Goal: Task Accomplishment & Management: Manage account settings

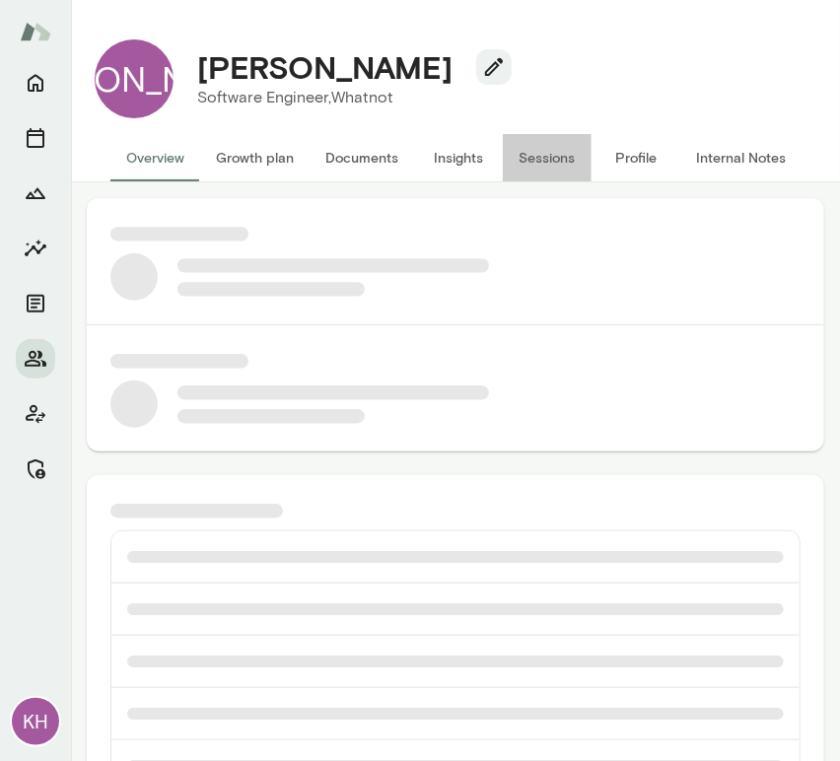
click at [539, 162] on button "Sessions" at bounding box center [547, 157] width 89 height 47
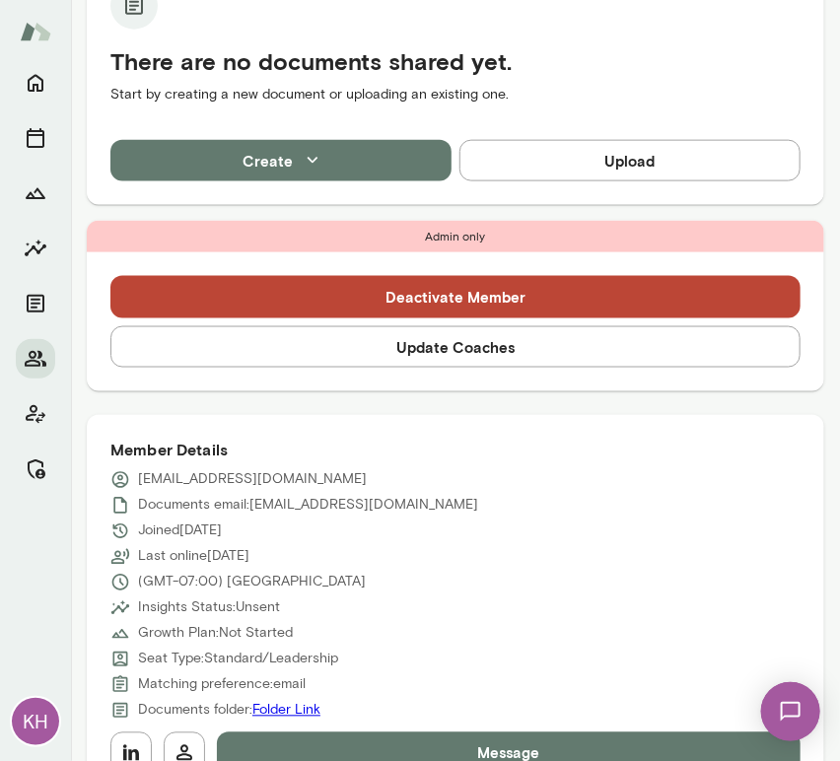
scroll to position [528, 0]
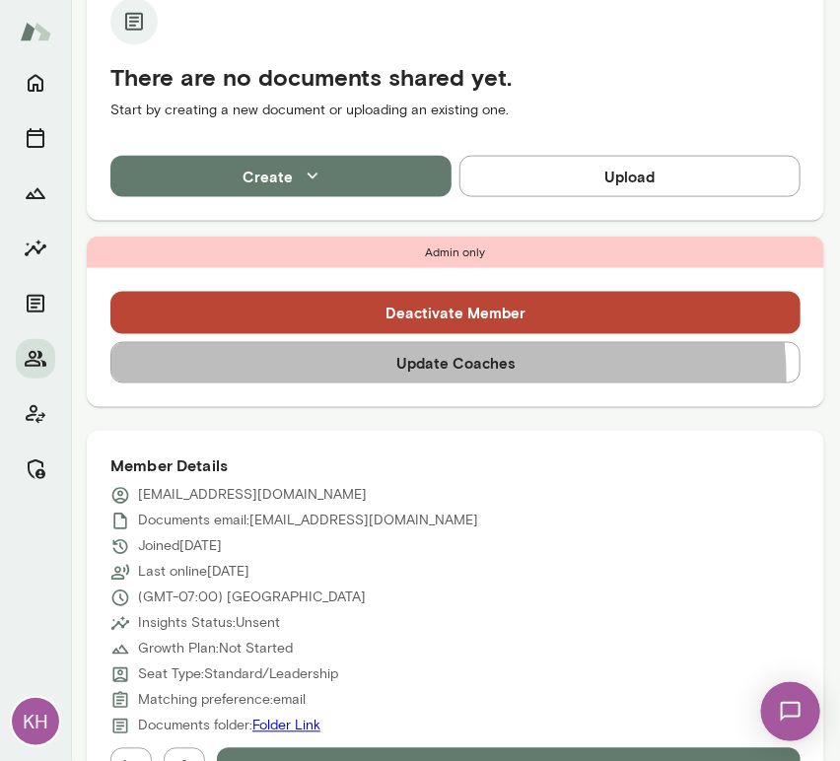
click at [432, 378] on button "Update Coaches" at bounding box center [455, 362] width 690 height 41
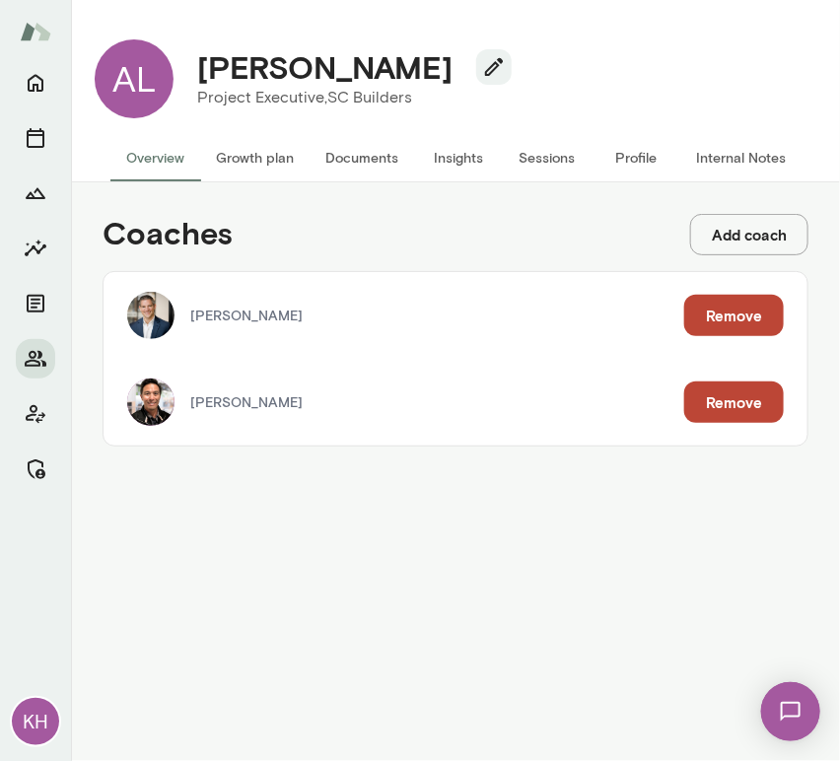
click at [705, 313] on button "Remove" at bounding box center [734, 315] width 100 height 41
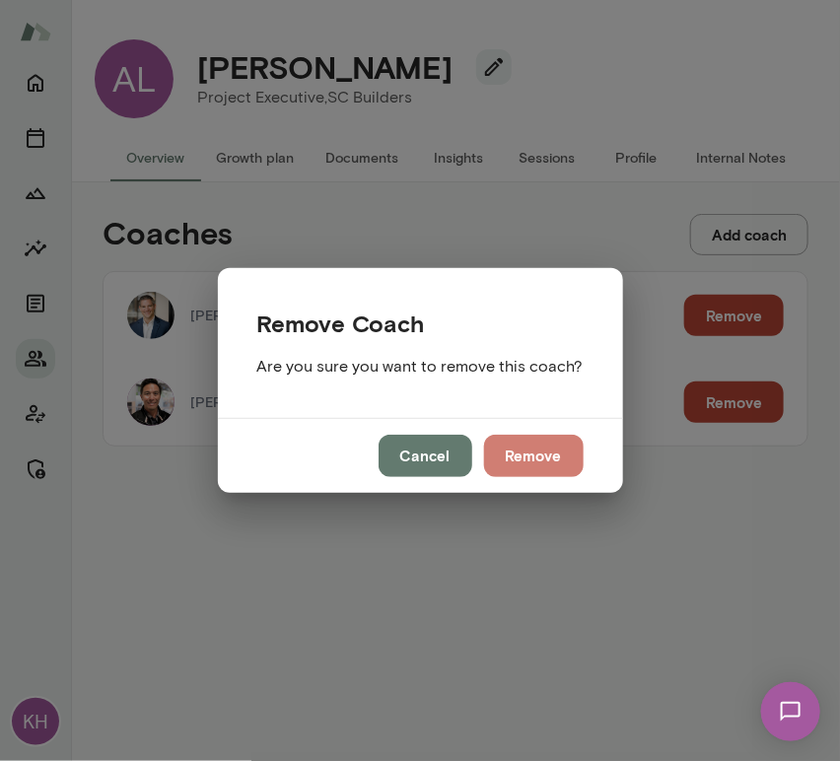
click at [514, 446] on button "Remove" at bounding box center [534, 455] width 100 height 41
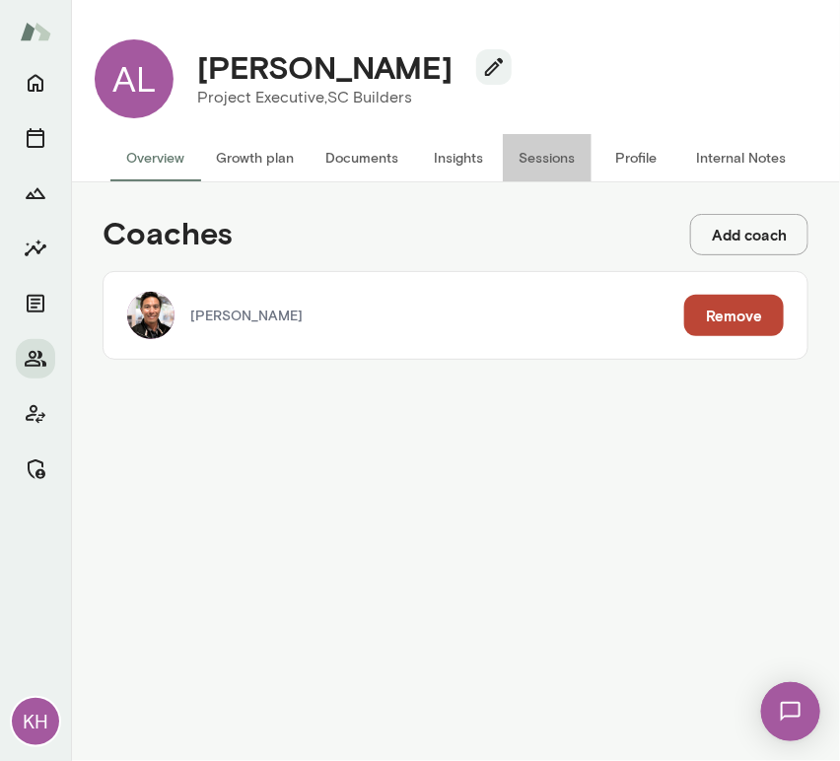
click at [544, 156] on button "Sessions" at bounding box center [547, 157] width 89 height 47
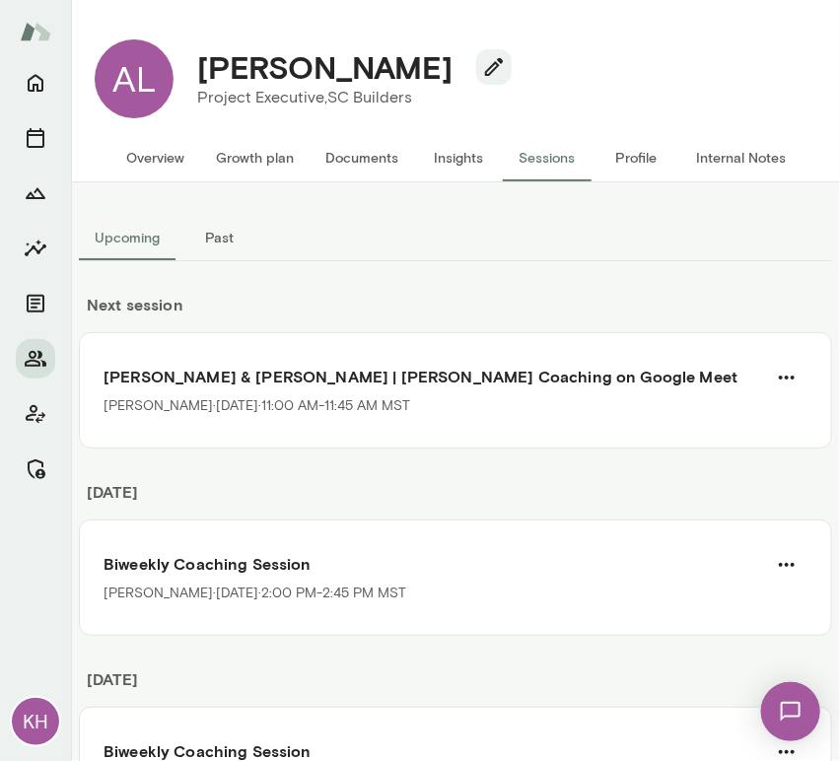
click at [161, 158] on button "Overview" at bounding box center [155, 157] width 90 height 47
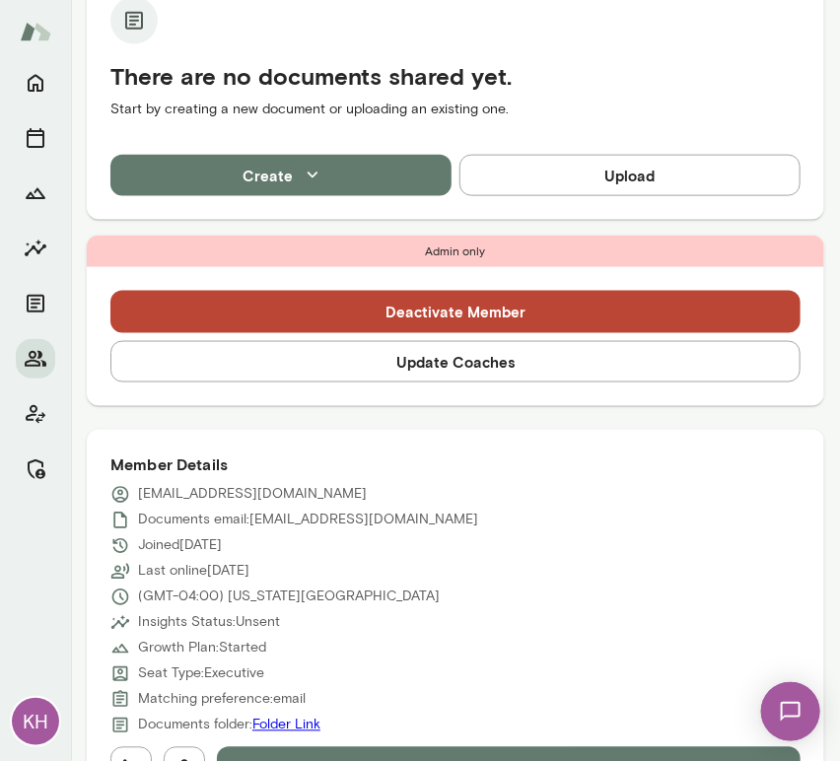
scroll to position [526, 0]
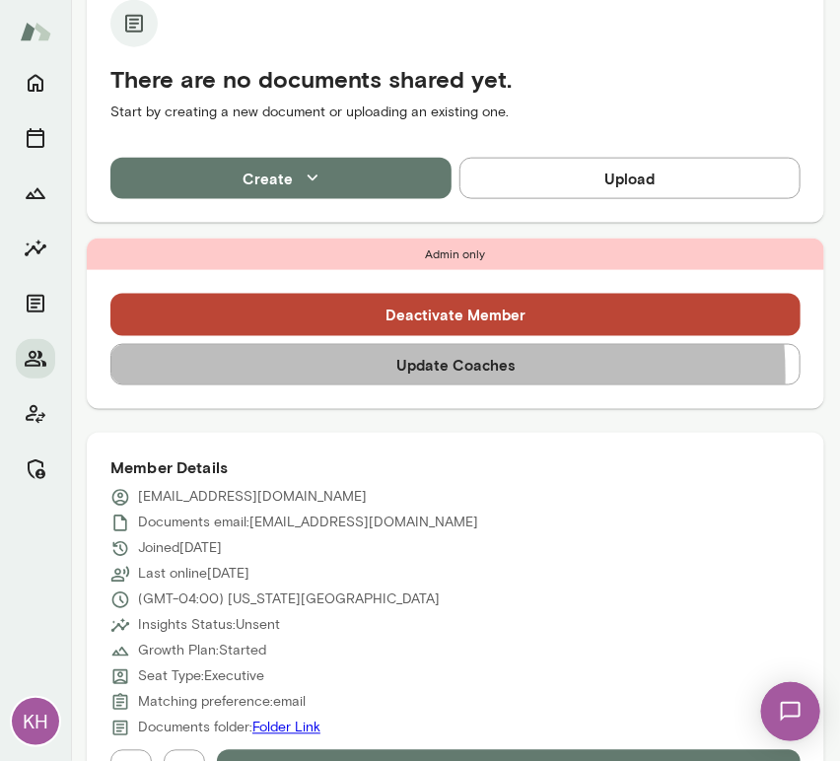
click at [384, 376] on button "Update Coaches" at bounding box center [455, 364] width 690 height 41
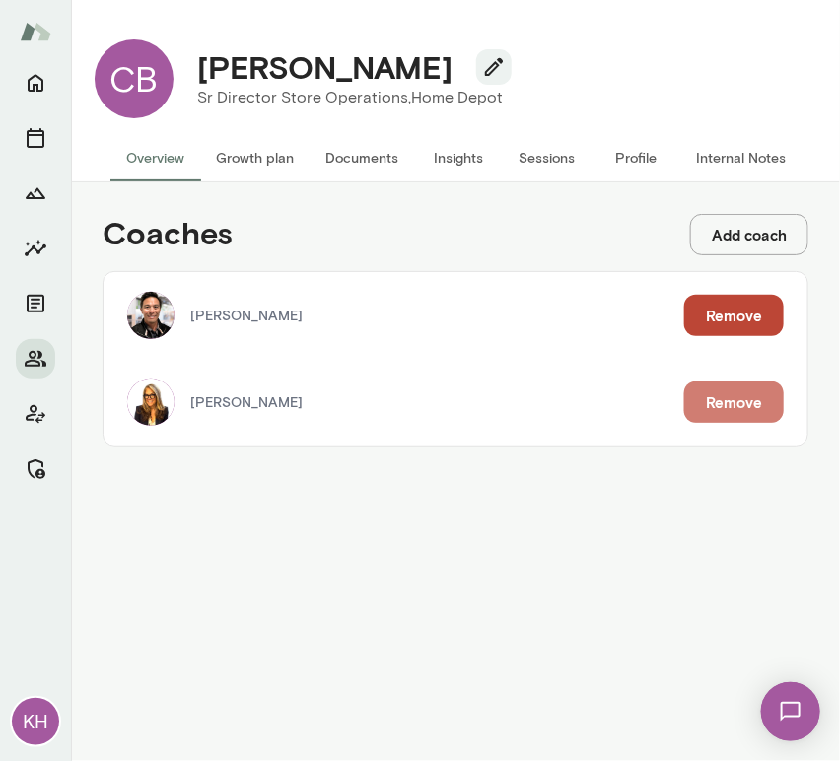
click at [752, 408] on button "Remove" at bounding box center [734, 401] width 100 height 41
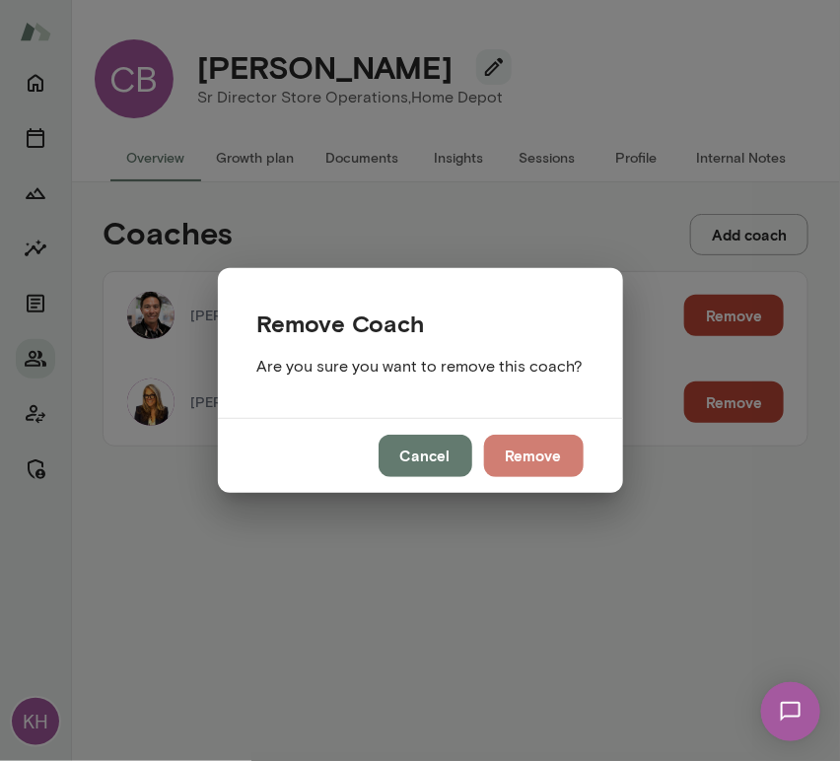
click at [519, 463] on button "Remove" at bounding box center [534, 455] width 100 height 41
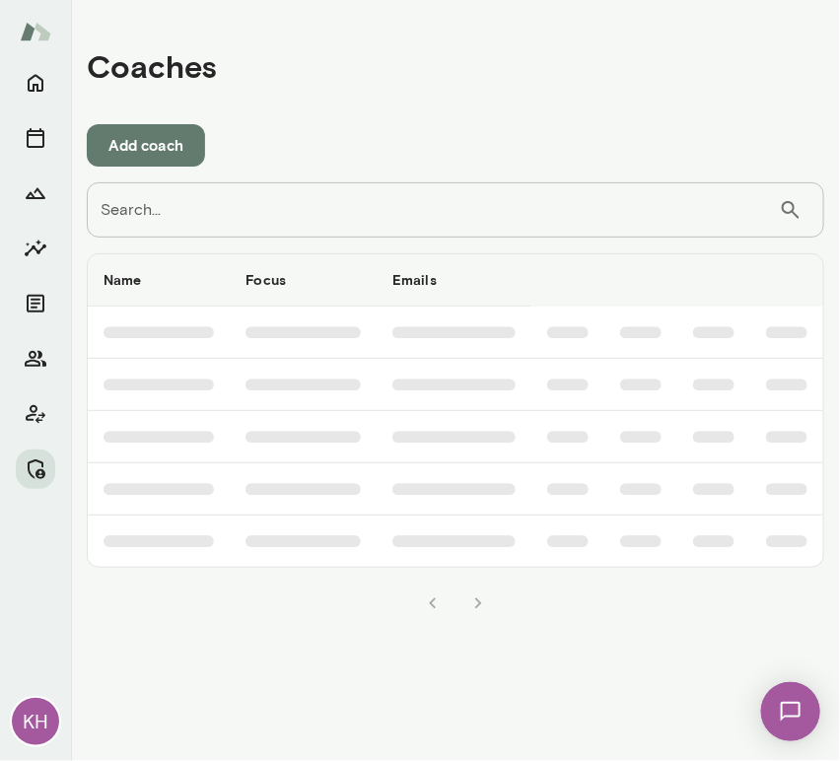
click at [292, 211] on input "Search..." at bounding box center [433, 209] width 692 height 55
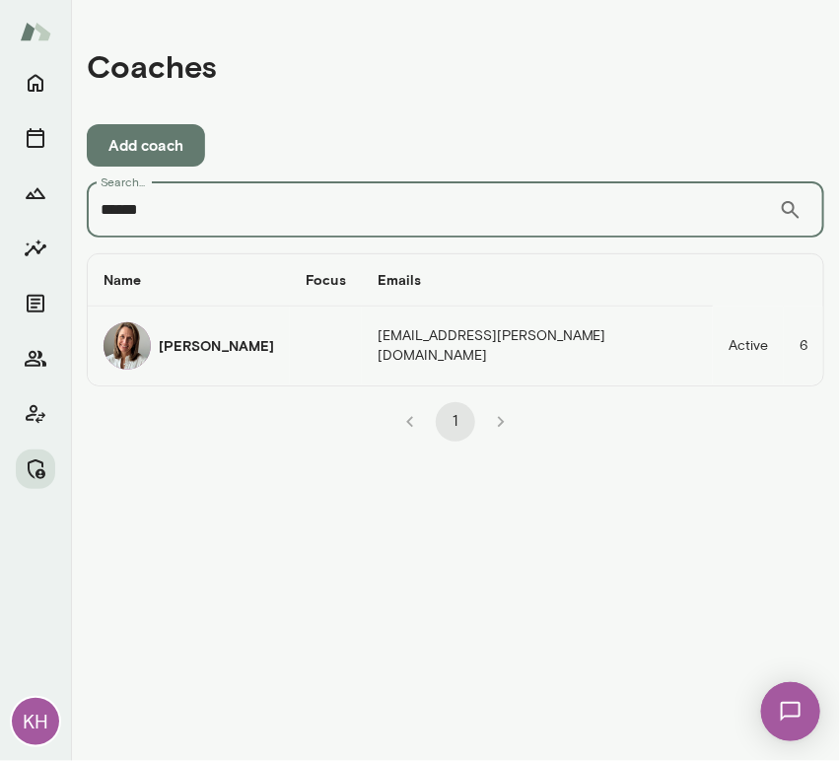
type input "******"
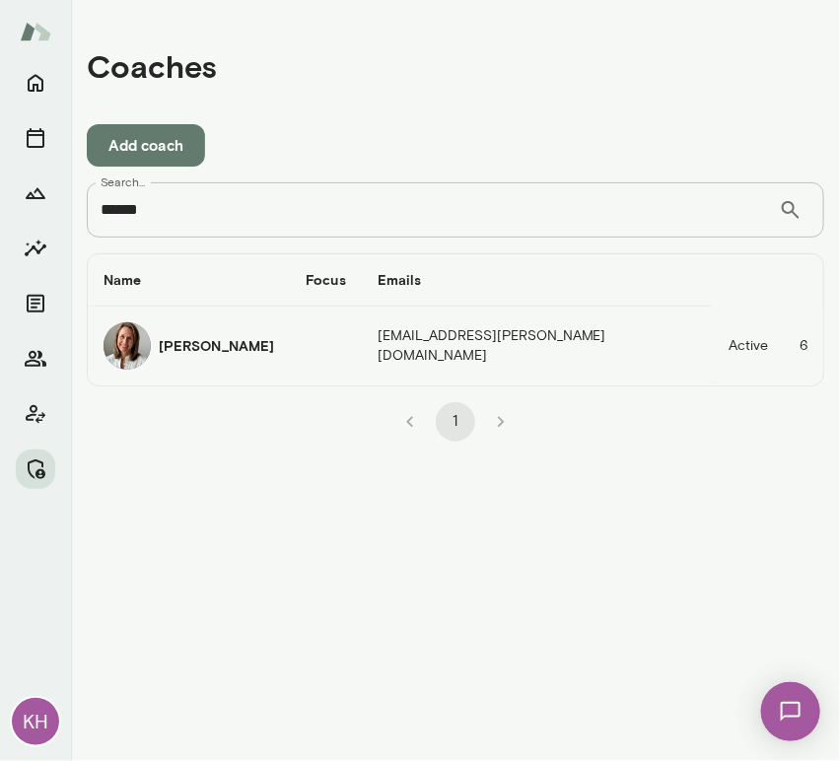
click at [133, 352] on img "coaches table" at bounding box center [126, 345] width 47 height 47
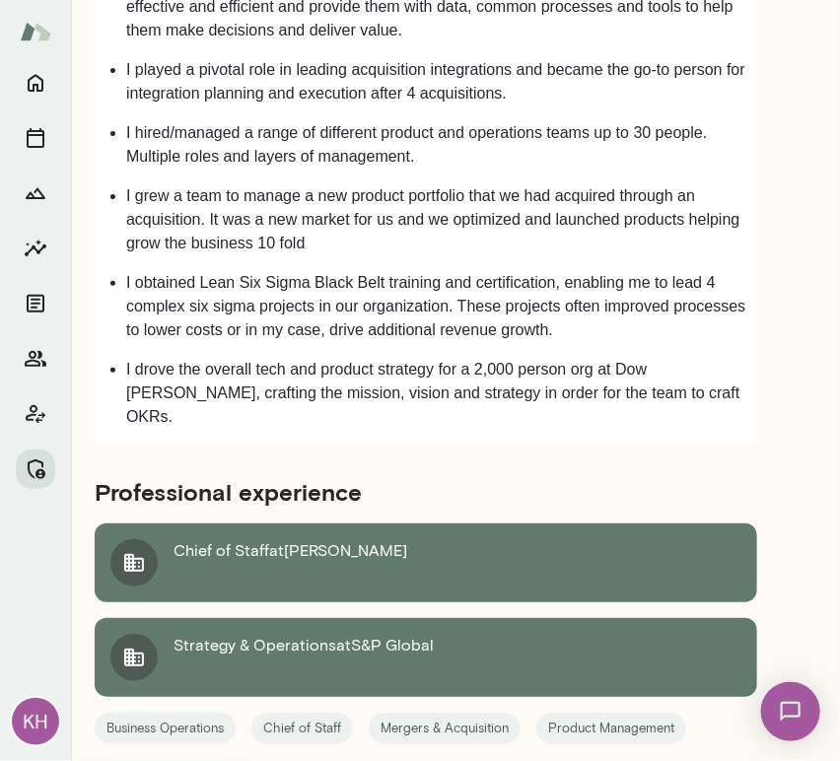
scroll to position [2463, 0]
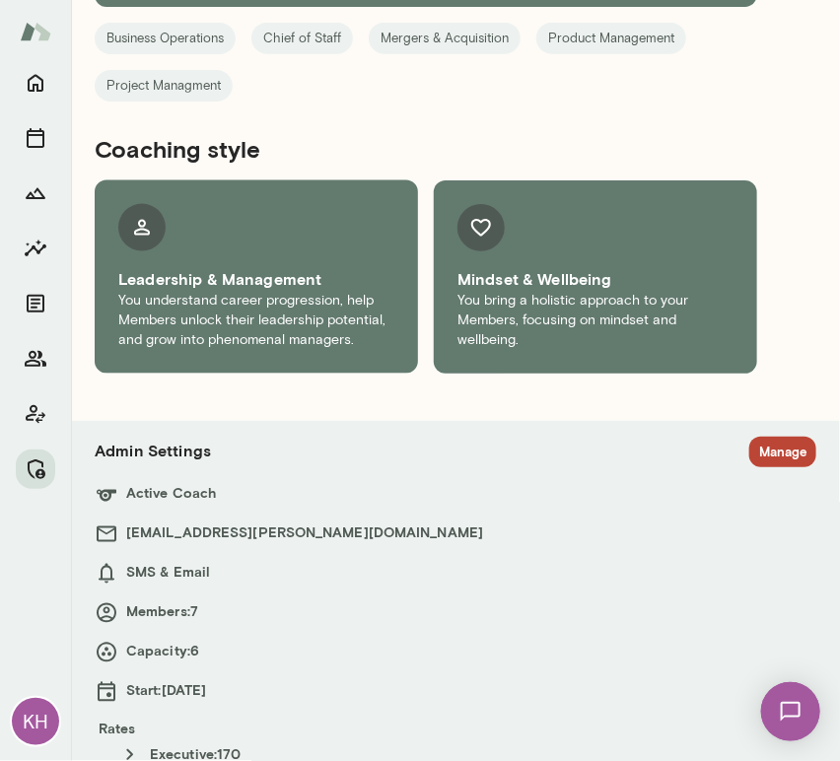
click at [764, 437] on button "Manage" at bounding box center [782, 452] width 67 height 31
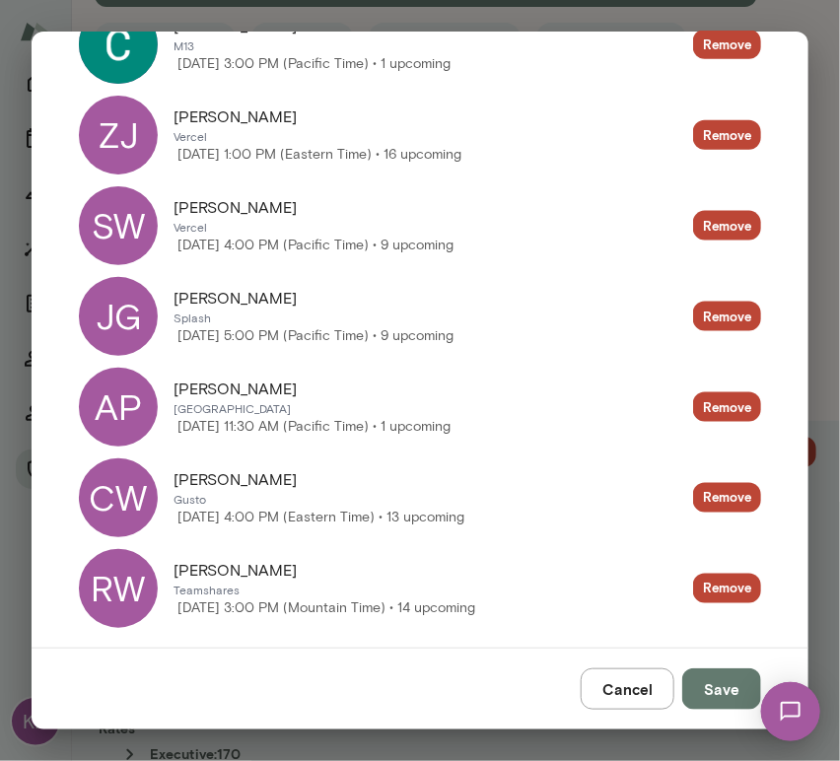
scroll to position [539, 0]
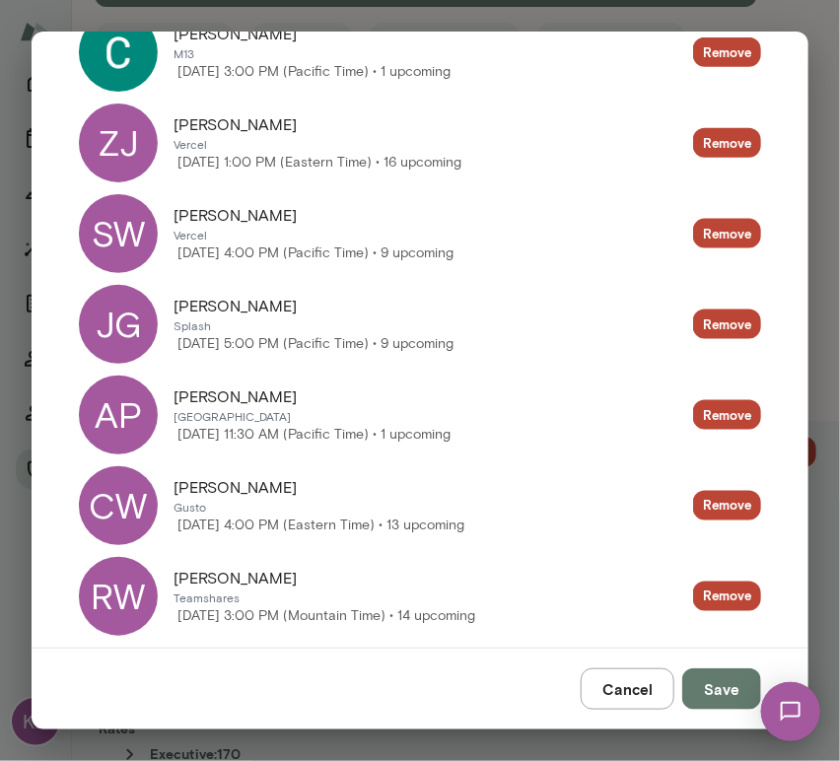
click at [126, 422] on div "AP" at bounding box center [118, 415] width 79 height 79
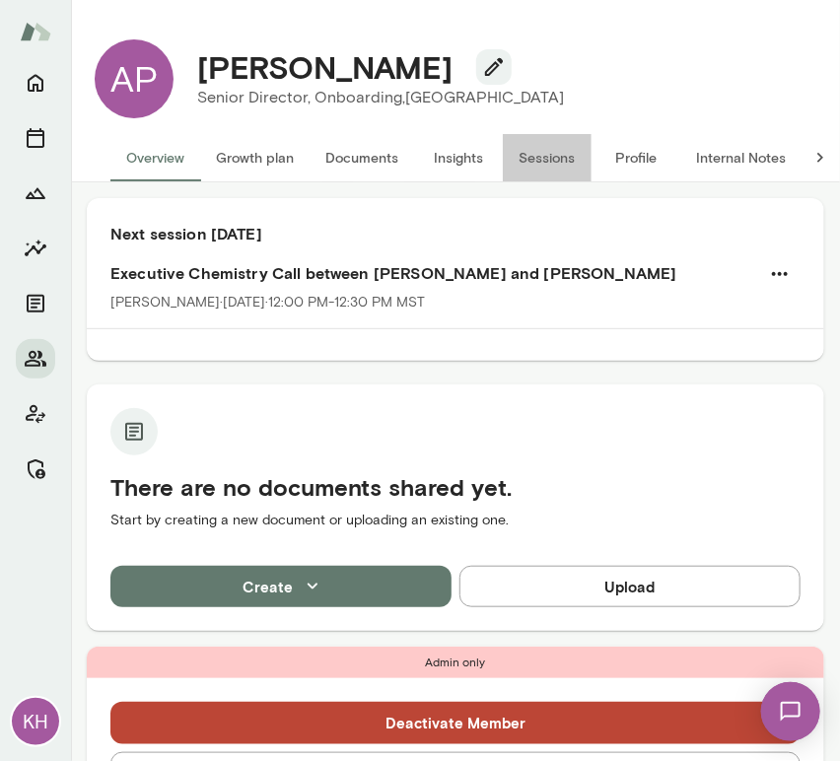
click at [536, 154] on button "Sessions" at bounding box center [547, 157] width 89 height 47
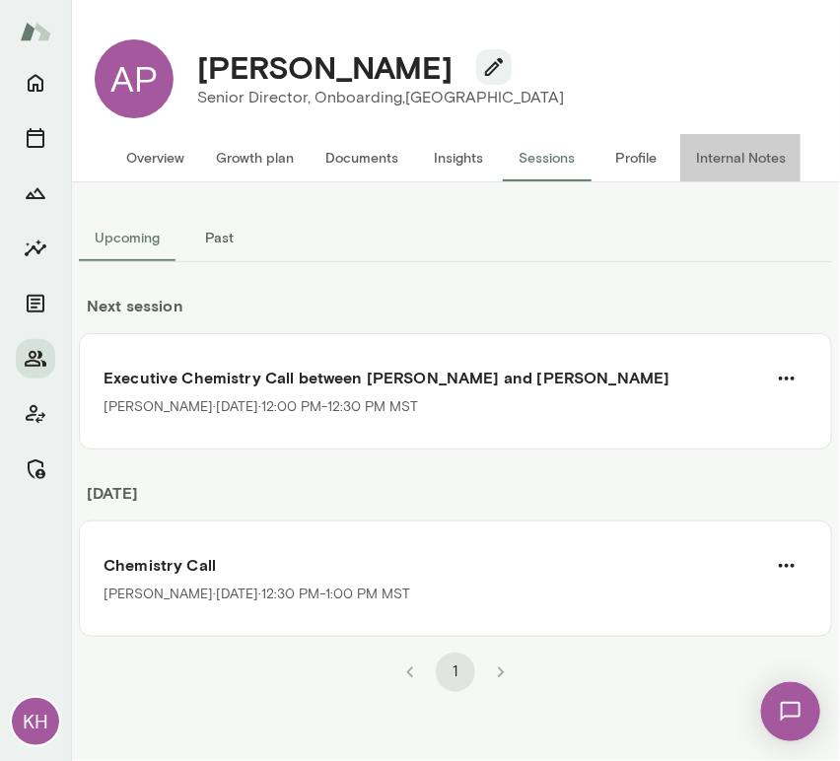
click at [743, 148] on button "Internal Notes" at bounding box center [740, 157] width 121 height 47
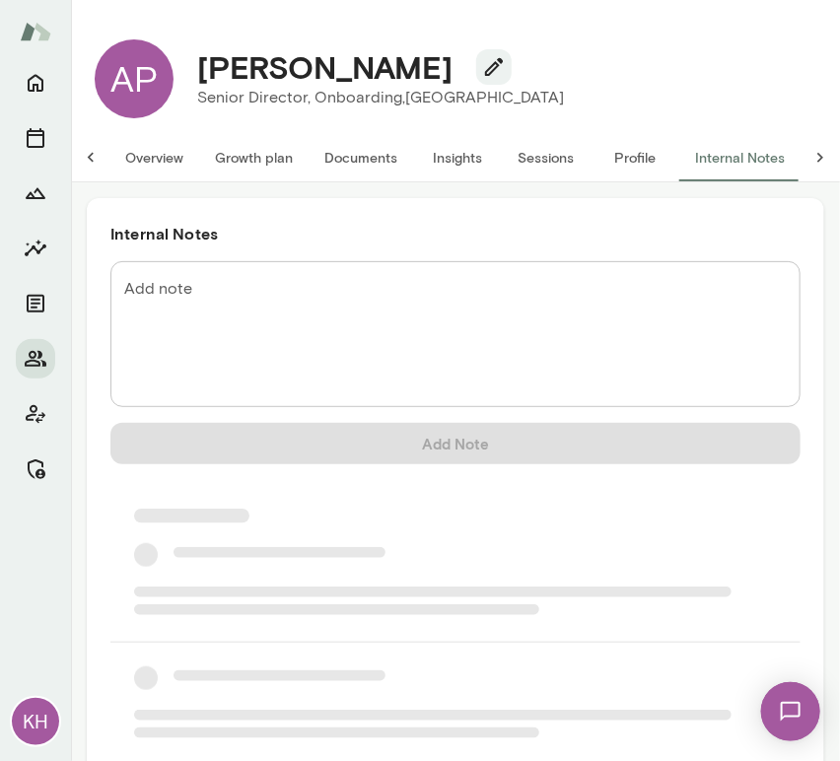
scroll to position [0, 16]
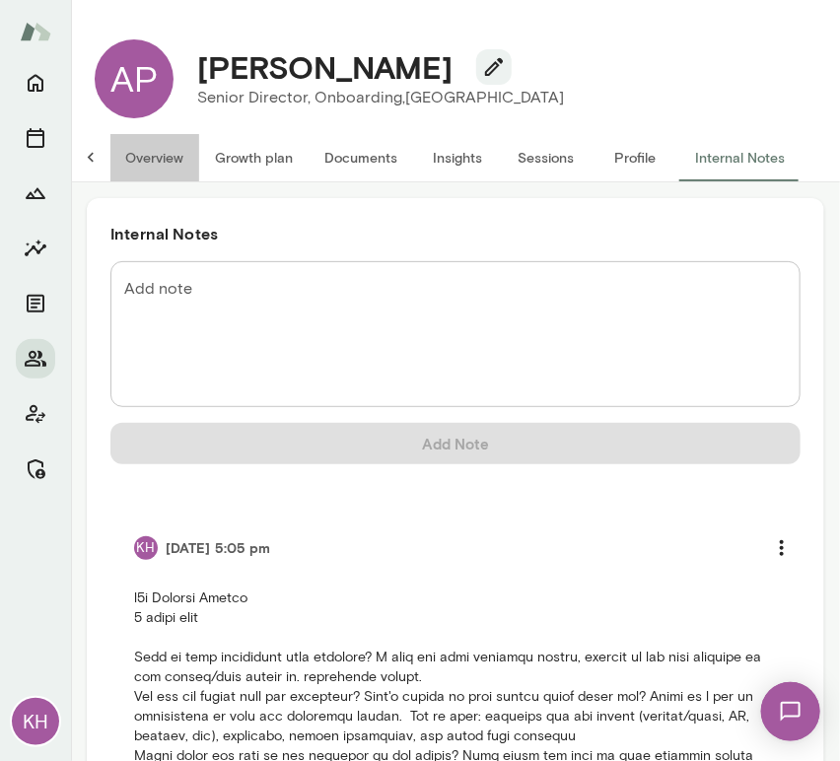
click at [158, 164] on button "Overview" at bounding box center [154, 157] width 90 height 47
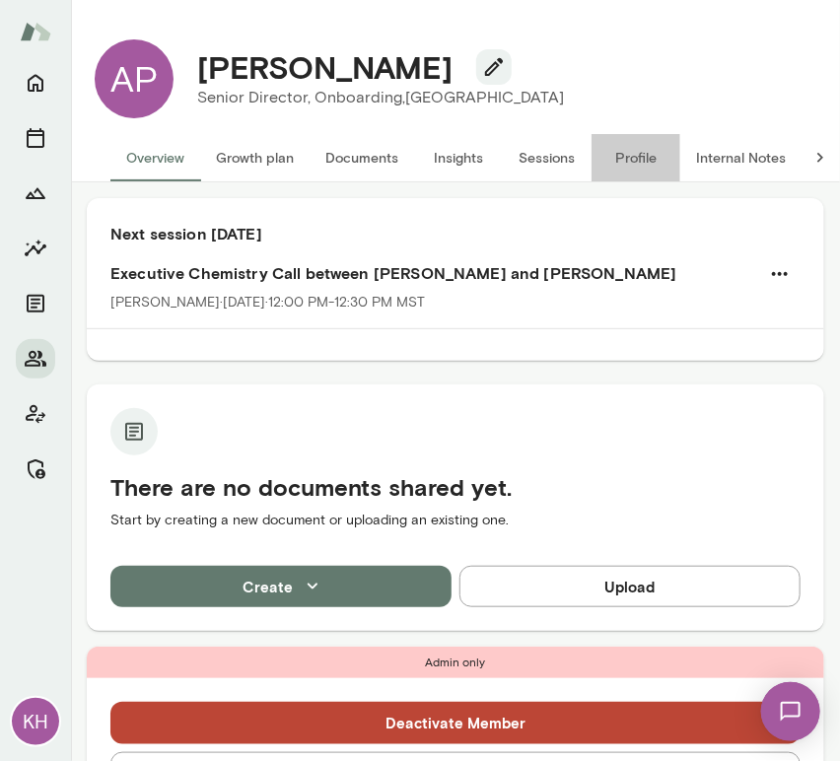
click at [625, 151] on button "Profile" at bounding box center [635, 157] width 89 height 47
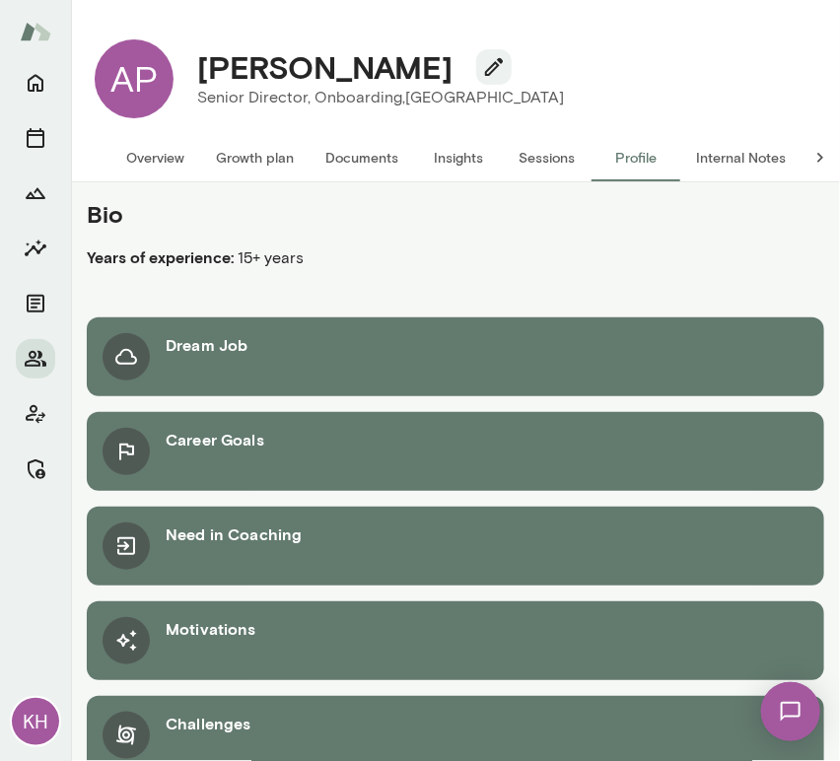
click at [528, 148] on button "Sessions" at bounding box center [547, 157] width 89 height 47
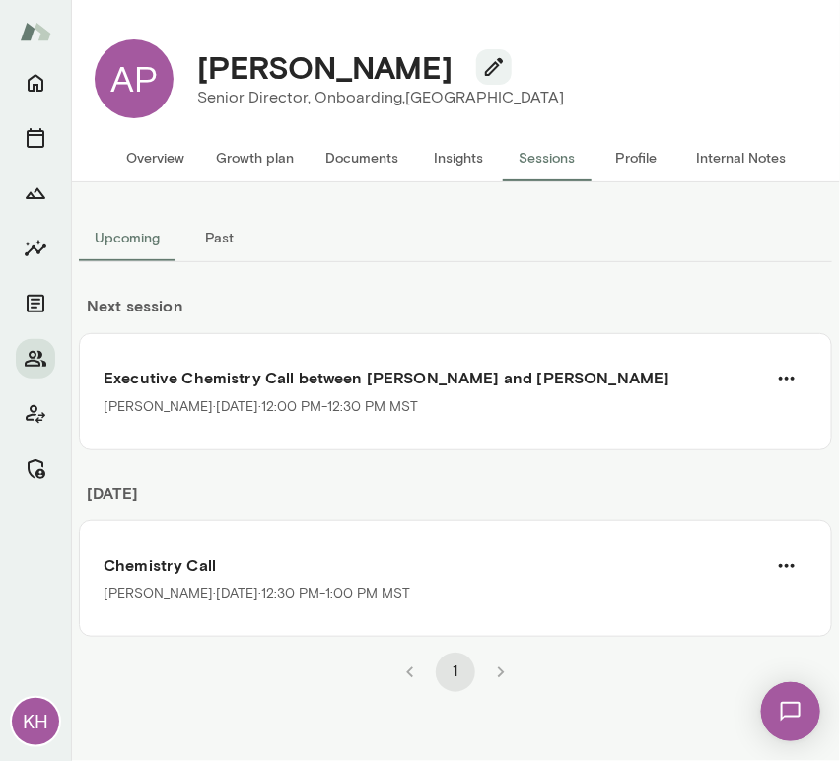
click at [162, 172] on button "Overview" at bounding box center [155, 157] width 90 height 47
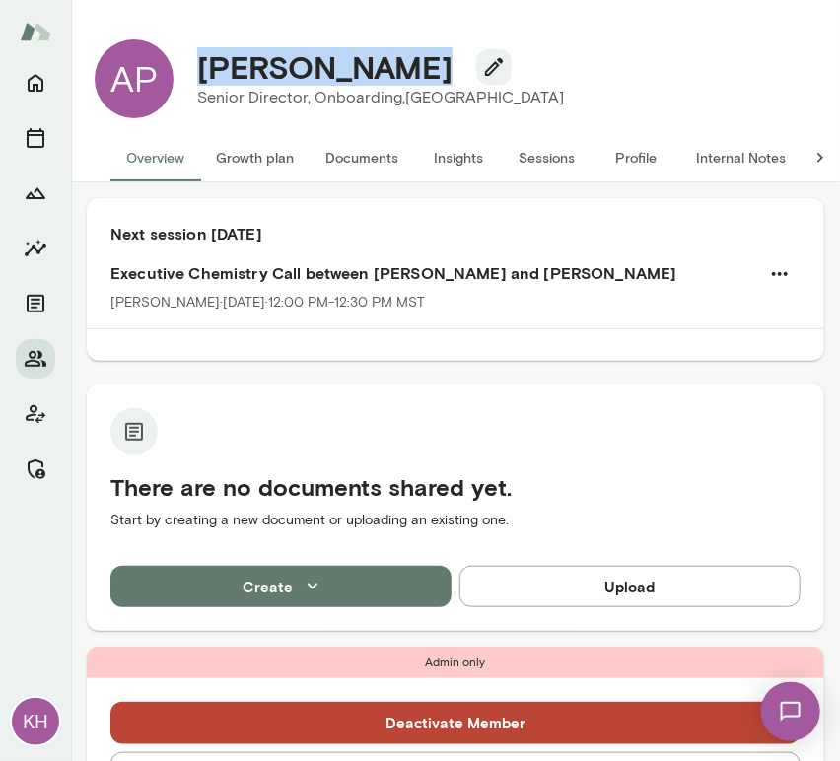
drag, startPoint x: 400, startPoint y: 71, endPoint x: 193, endPoint y: 67, distance: 207.0
click at [193, 67] on div "[PERSON_NAME]" at bounding box center [380, 66] width 398 height 37
copy h4 "[PERSON_NAME]"
